Goal: Information Seeking & Learning: Learn about a topic

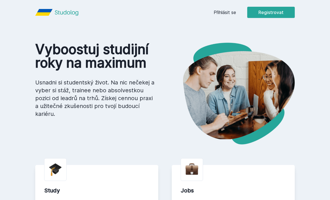
click at [230, 15] on link "Přihlásit se" at bounding box center [225, 12] width 22 height 7
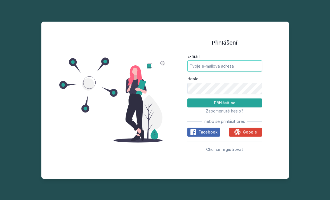
click at [231, 71] on input "E-mail" at bounding box center [225, 65] width 75 height 11
type input "[EMAIL_ADDRESS][DOMAIN_NAME]"
click at [225, 107] on button "Přihlásit se" at bounding box center [225, 102] width 75 height 9
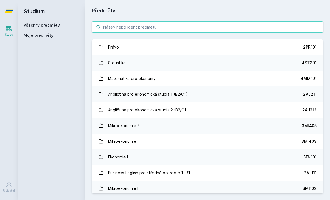
click at [247, 27] on input "search" at bounding box center [208, 26] width 232 height 11
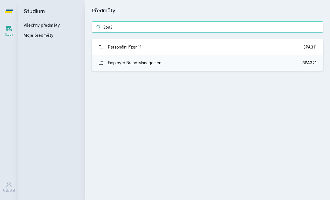
type input "3pa3"
click at [267, 64] on link "Employer Brand Management 3PA321" at bounding box center [208, 63] width 232 height 16
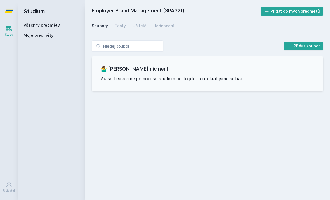
click at [159, 30] on link "Hodnocení" at bounding box center [163, 25] width 21 height 11
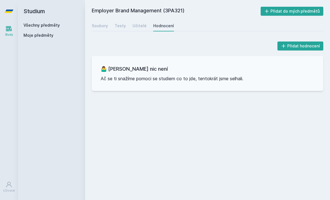
click at [137, 23] on div "Učitelé" at bounding box center [140, 26] width 14 height 6
click at [116, 22] on link "Testy" at bounding box center [120, 25] width 11 height 11
